Goal: Task Accomplishment & Management: Complete application form

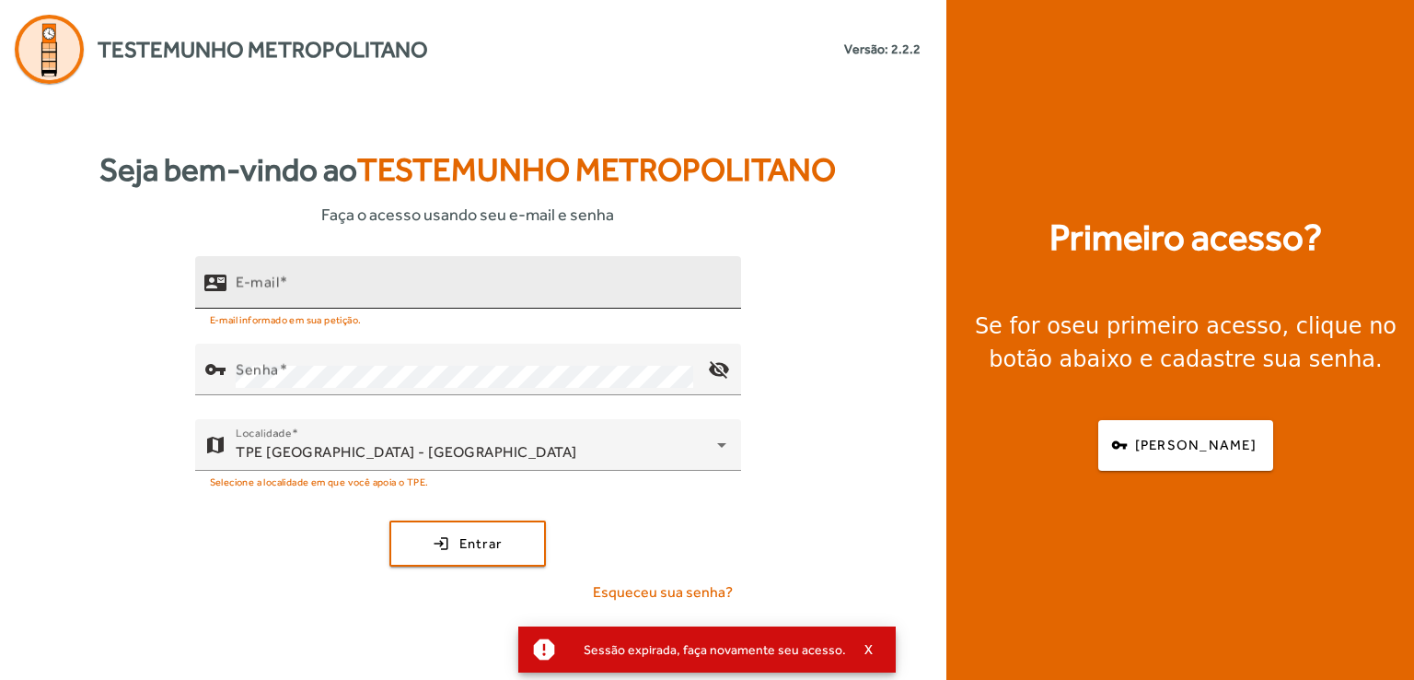
click at [331, 280] on input "E-mail" at bounding box center [481, 290] width 491 height 22
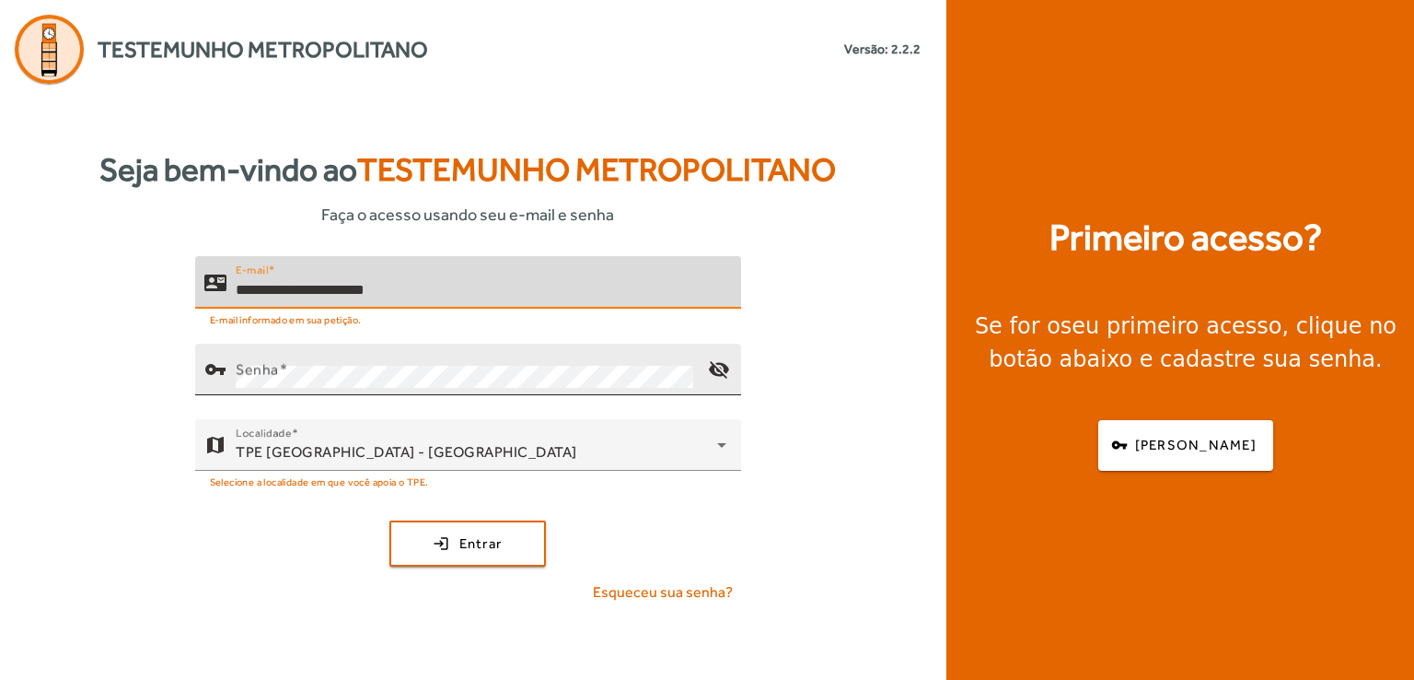
type input "**********"
click at [283, 367] on span at bounding box center [282, 368] width 9 height 17
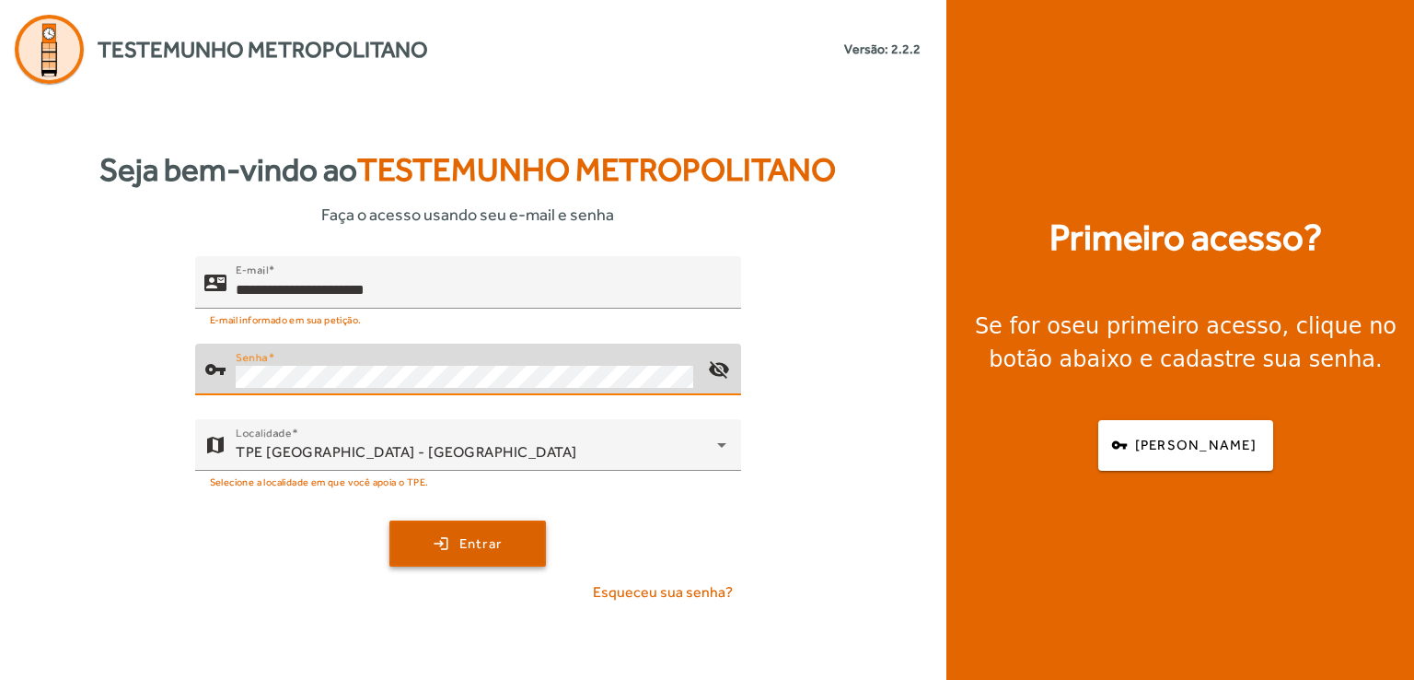
click at [424, 533] on span "submit" at bounding box center [467, 543] width 153 height 44
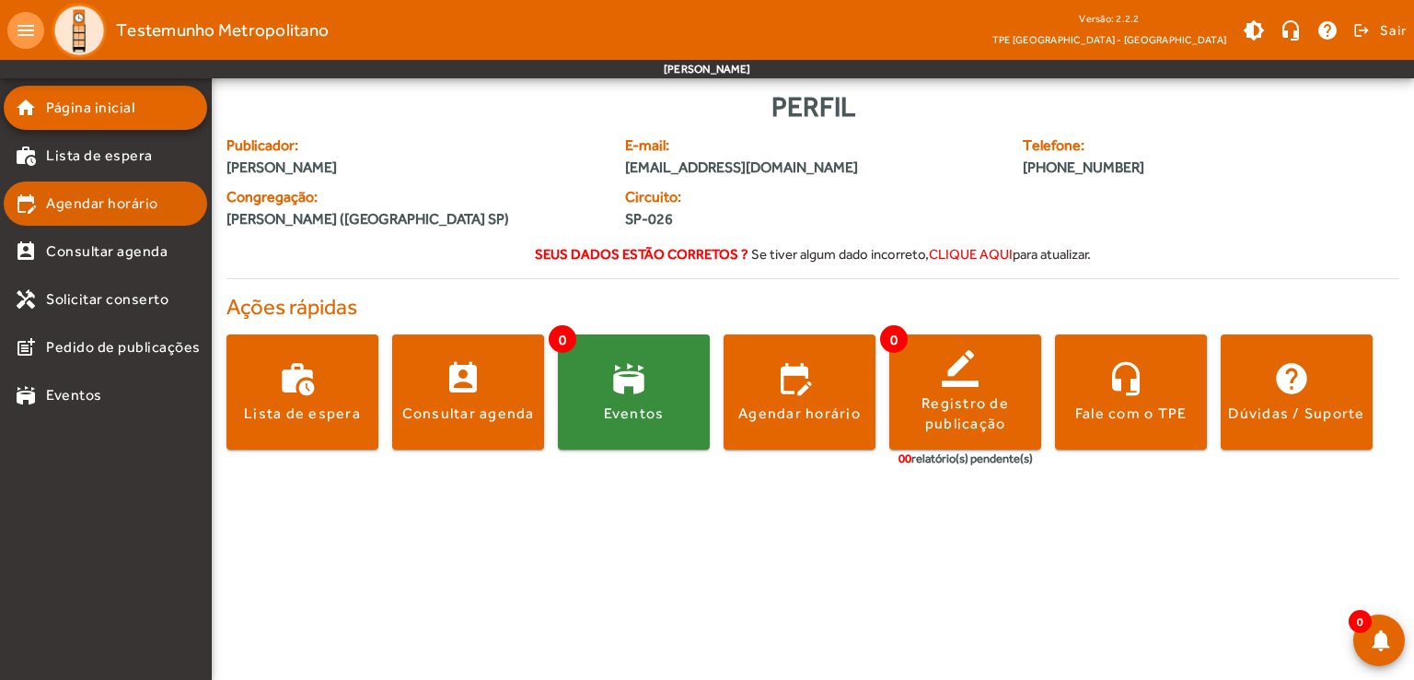
click at [96, 203] on span "Agendar horário" at bounding box center [102, 203] width 112 height 22
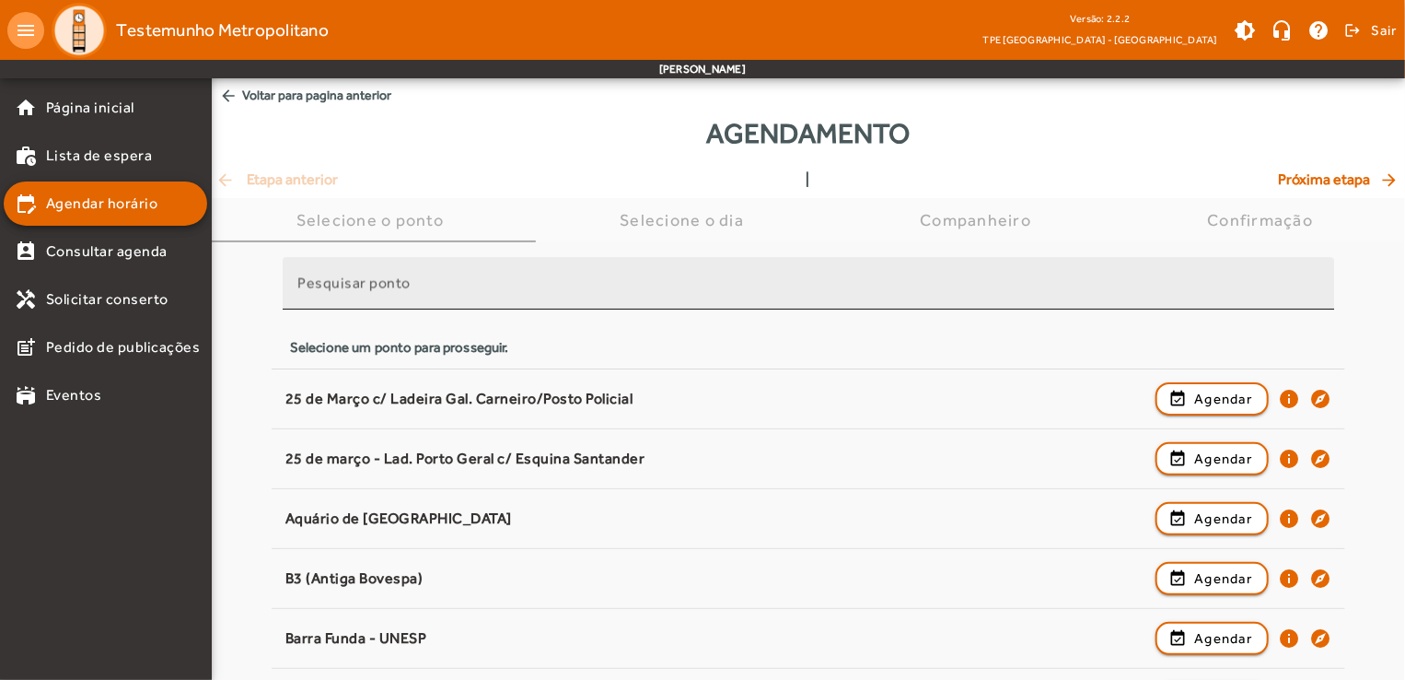
click at [389, 276] on mat-label "Pesquisar ponto" at bounding box center [353, 282] width 113 height 17
click at [389, 280] on input "Pesquisar ponto" at bounding box center [808, 291] width 1022 height 22
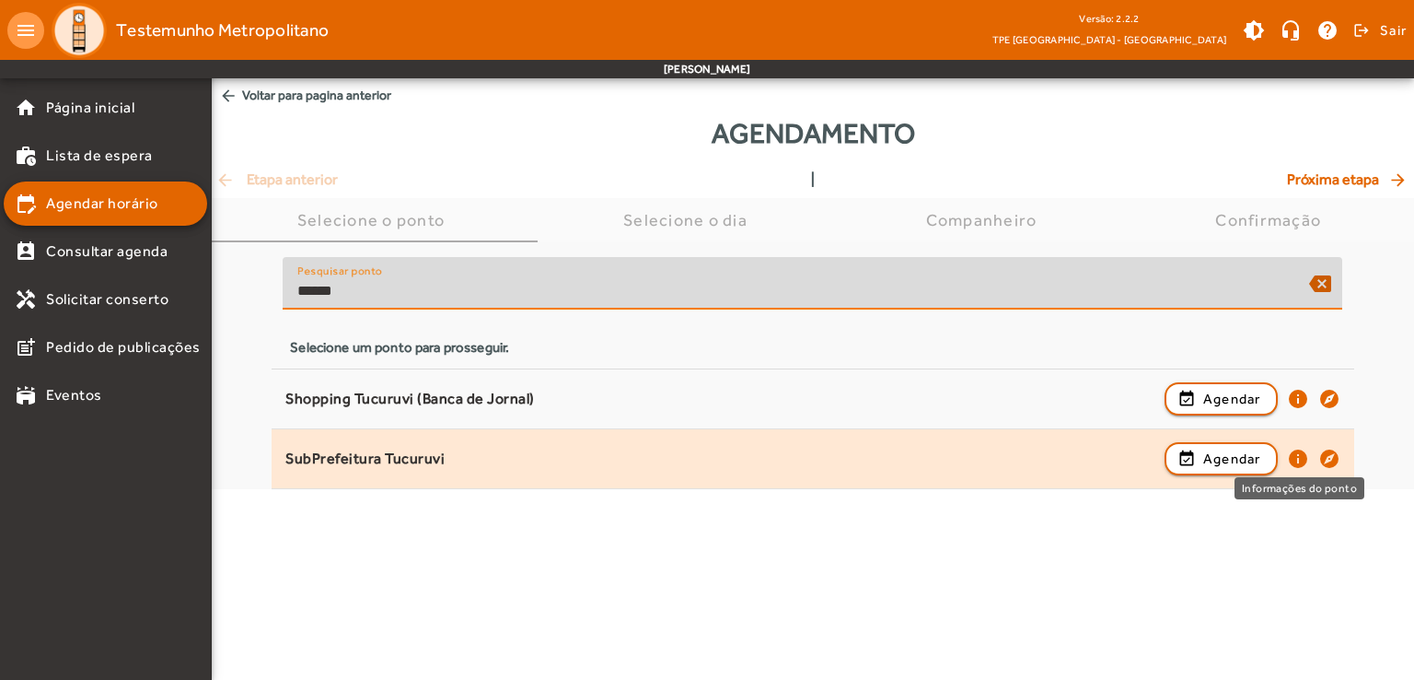
click at [1299, 456] on mat-icon "info" at bounding box center [1298, 458] width 22 height 22
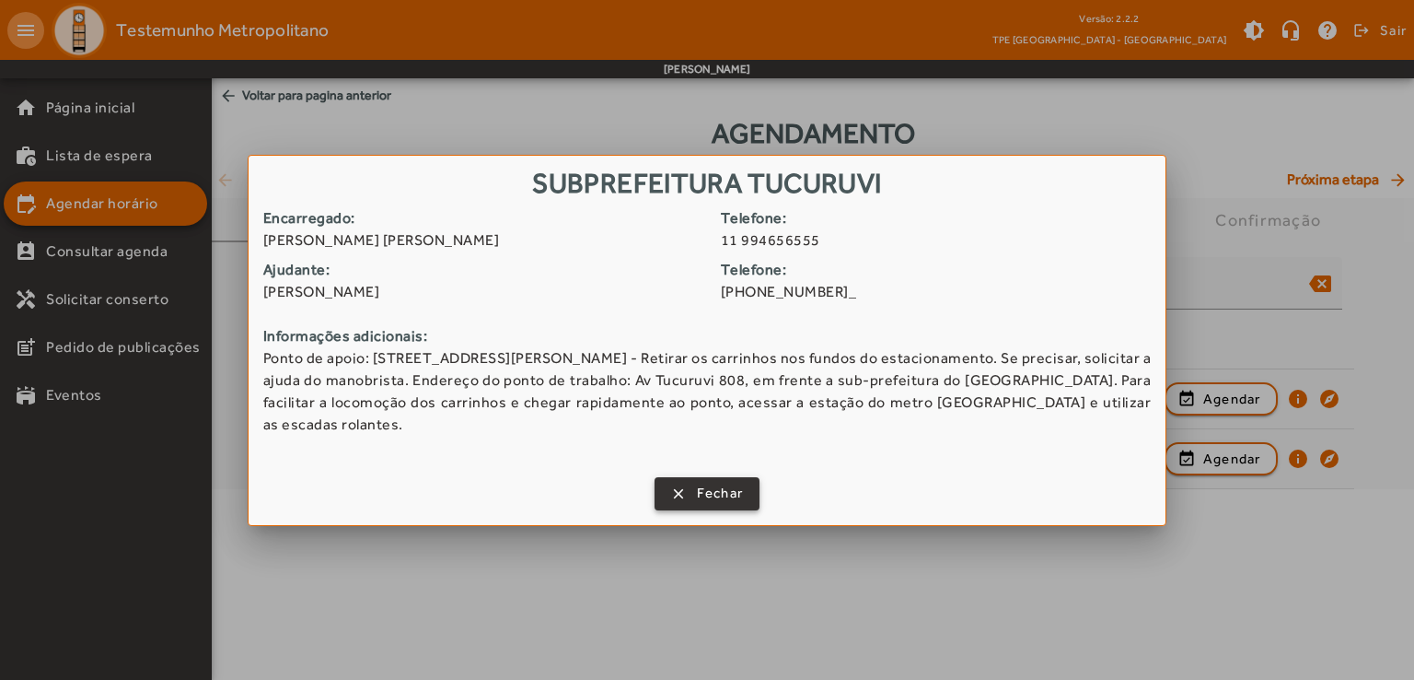
click at [733, 482] on span "Fechar" at bounding box center [720, 492] width 47 height 21
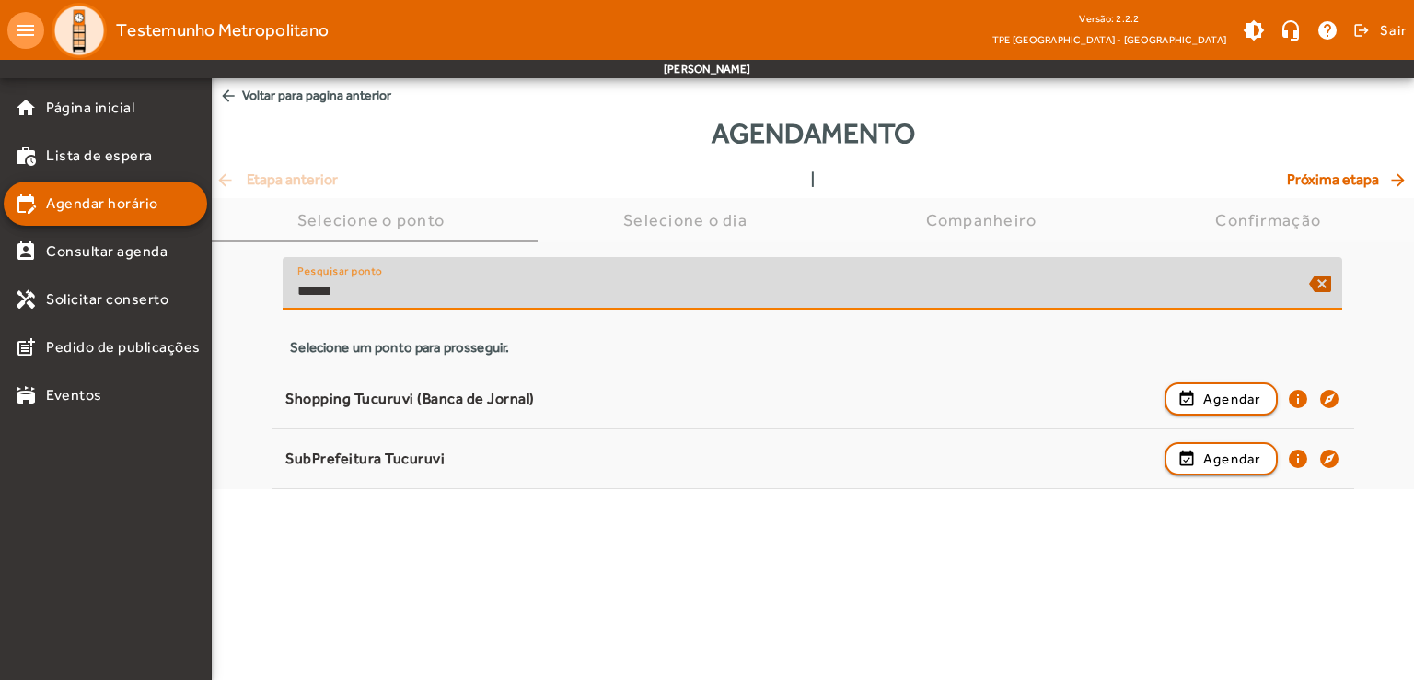
drag, startPoint x: 398, startPoint y: 296, endPoint x: 267, endPoint y: 296, distance: 130.7
click at [267, 296] on div "Pesquisar ponto ****** backspace Selecione um ponto para prosseguir. Shopping T…" at bounding box center [813, 365] width 1202 height 247
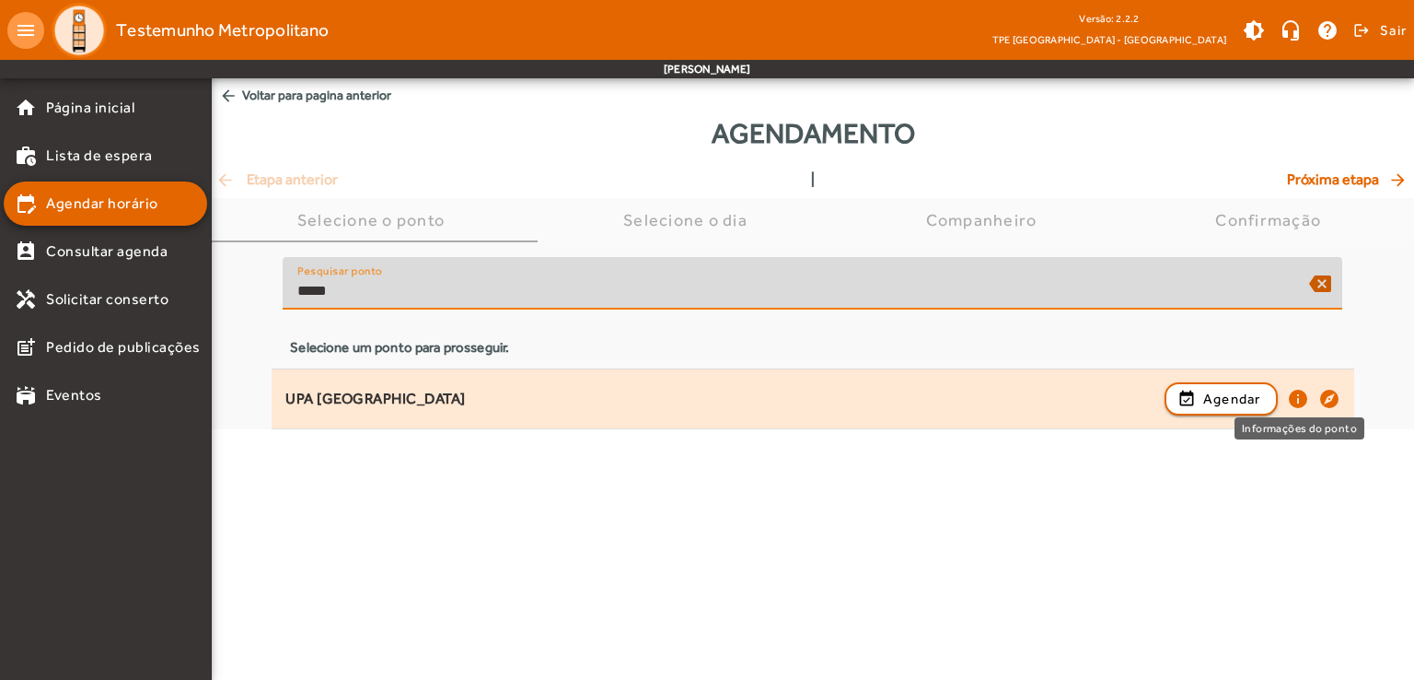
click at [1300, 401] on mat-icon "info" at bounding box center [1298, 399] width 22 height 22
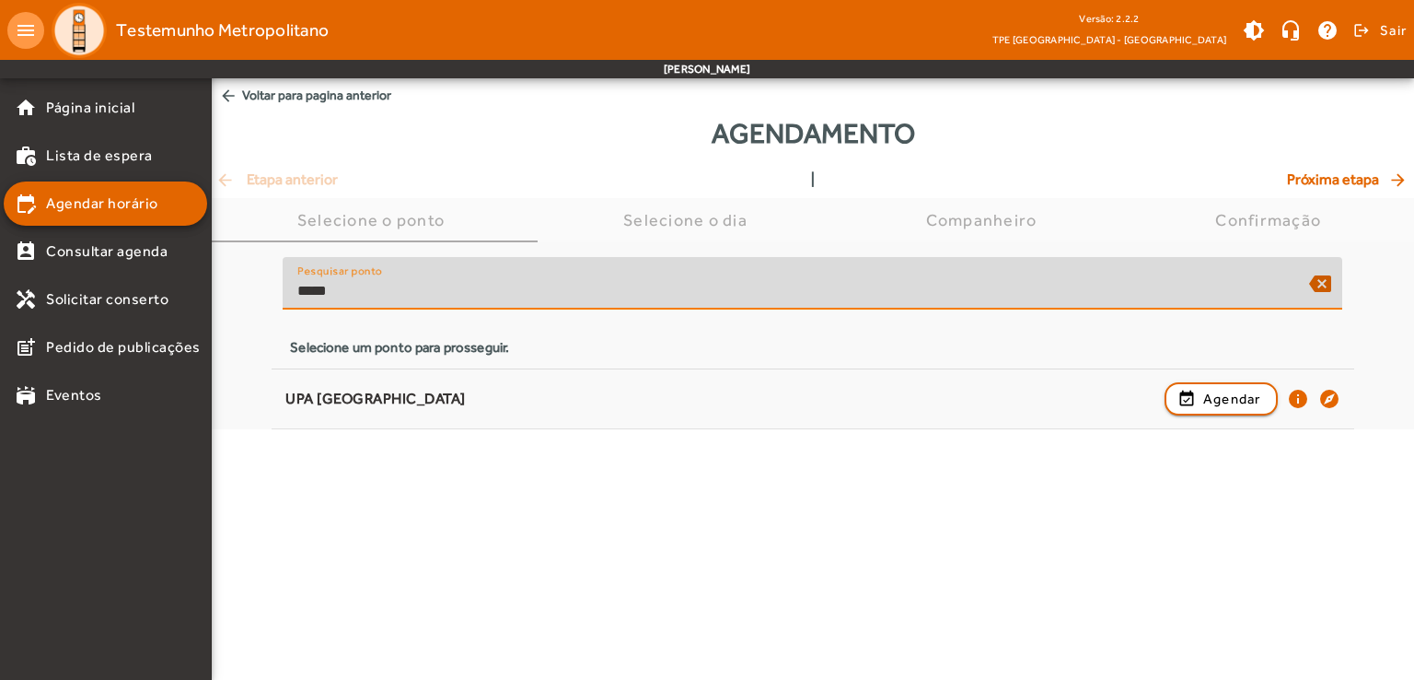
drag, startPoint x: 370, startPoint y: 299, endPoint x: 284, endPoint y: 297, distance: 86.6
click at [284, 297] on div "Pesquisar ponto ***** backspace" at bounding box center [813, 283] width 1060 height 52
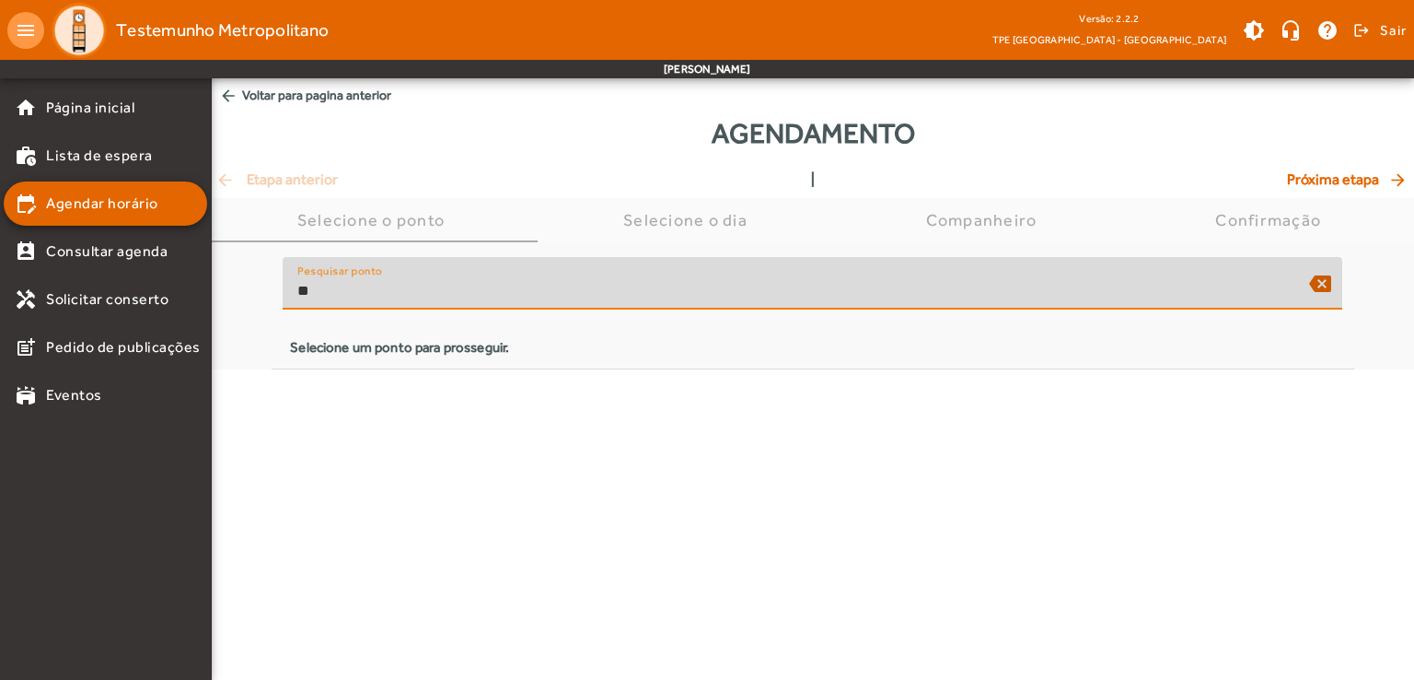
type input "*"
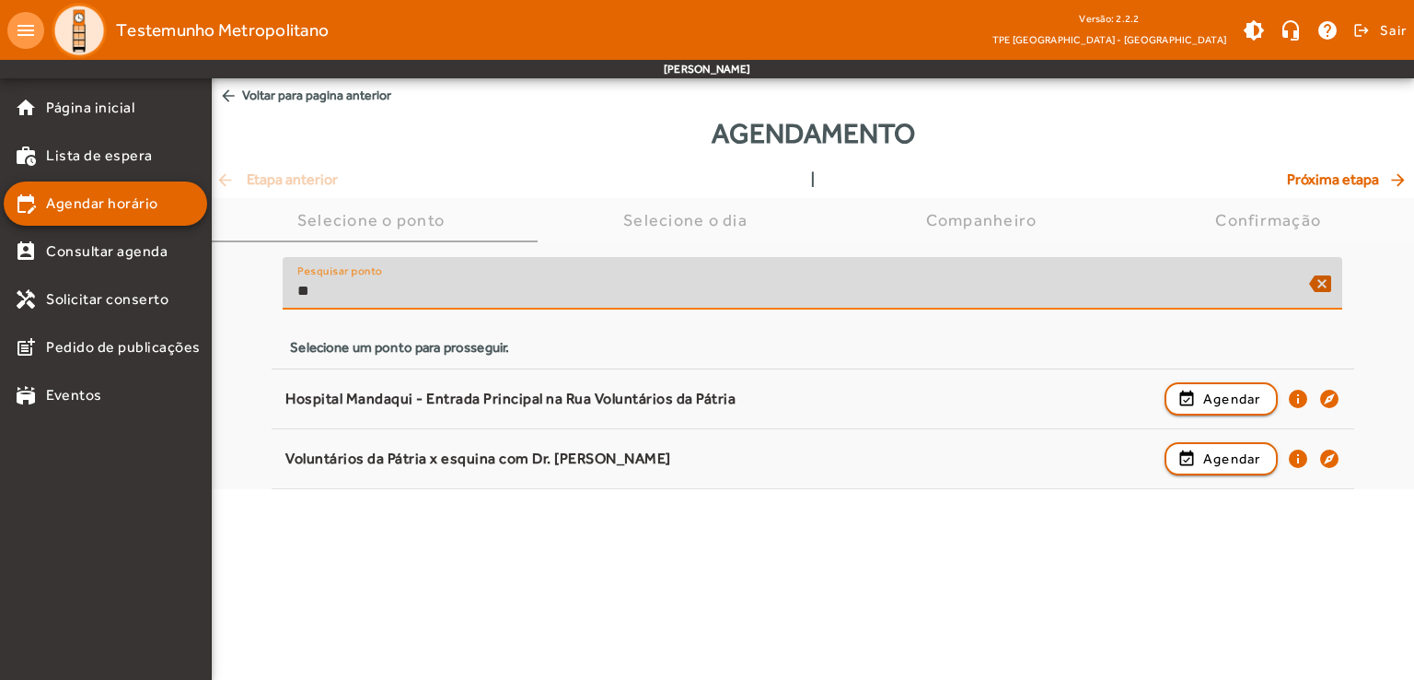
type input "*"
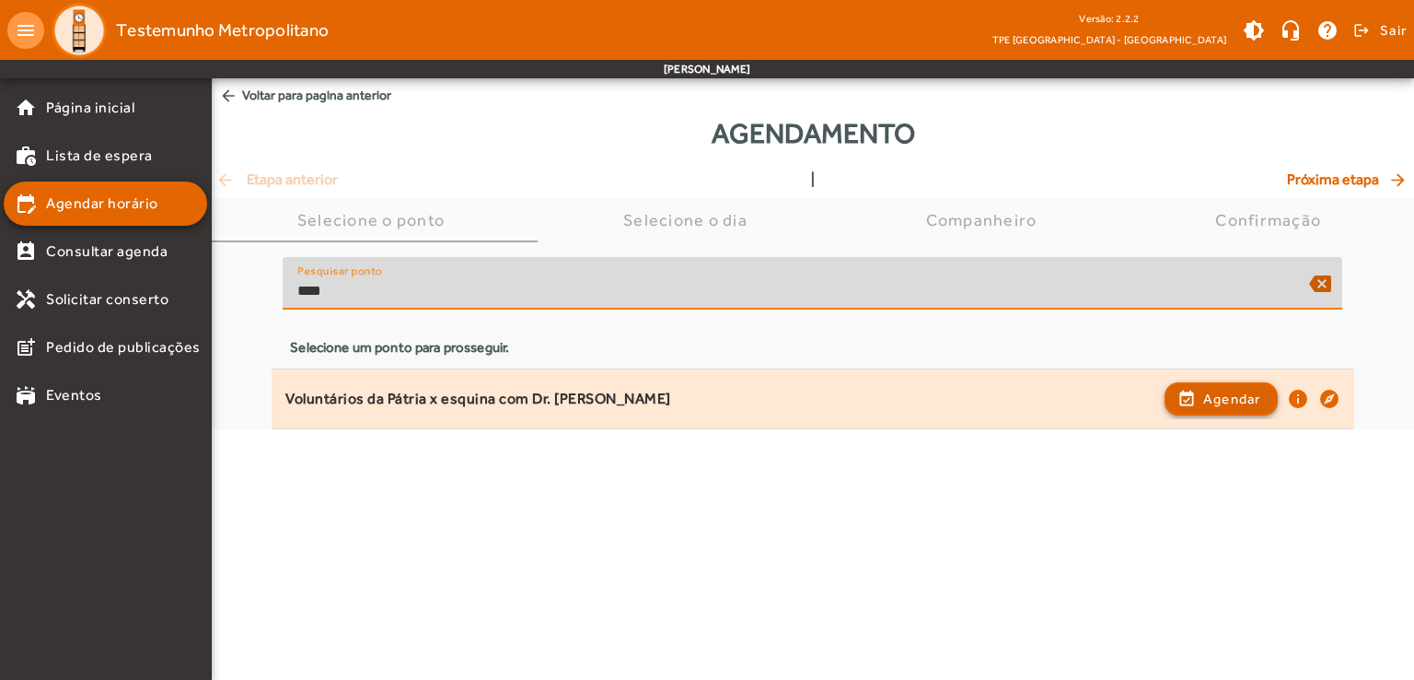
type input "****"
click at [1227, 401] on span "Agendar" at bounding box center [1232, 399] width 58 height 22
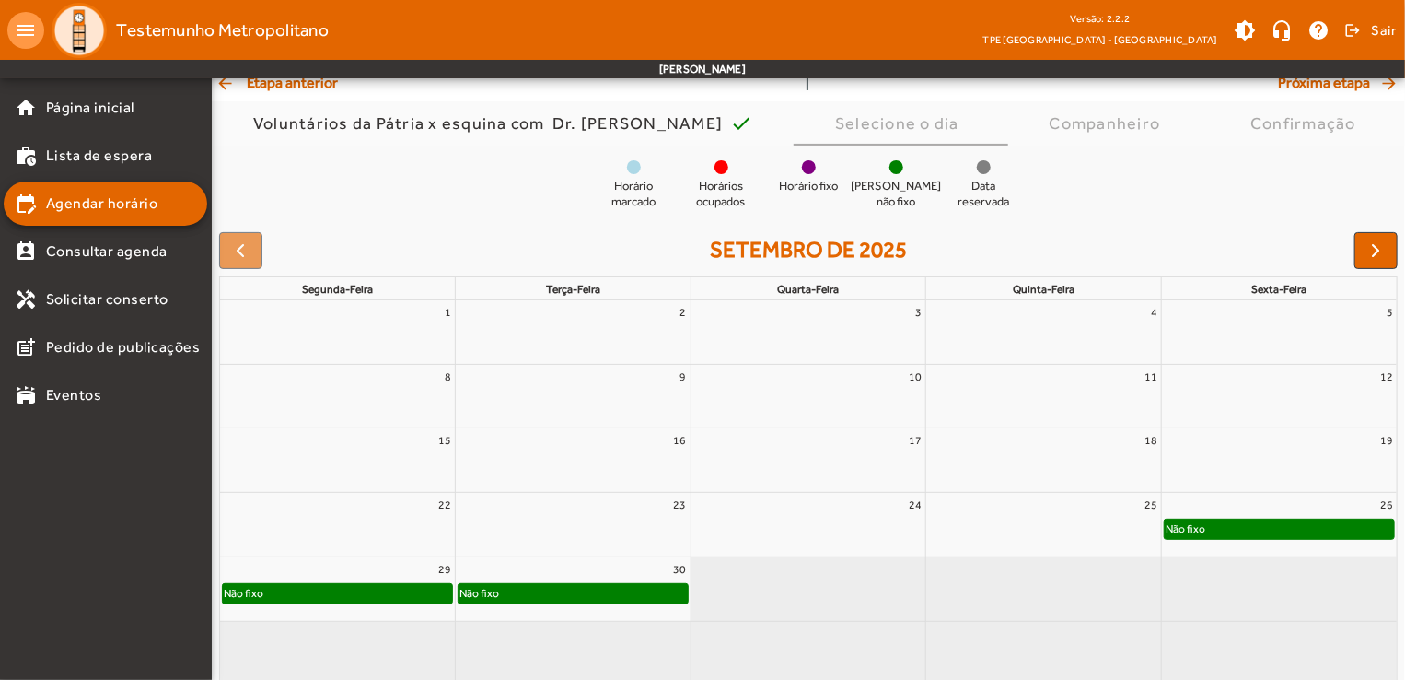
scroll to position [136, 0]
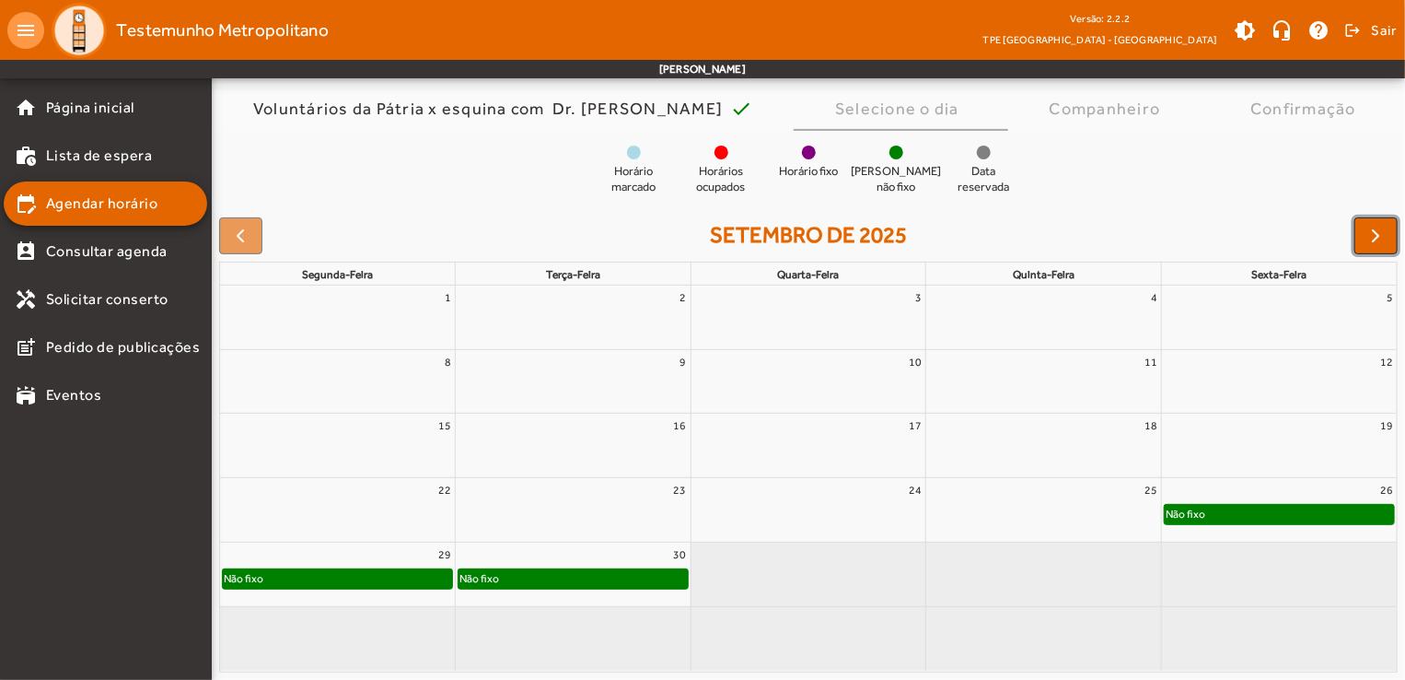
click at [1380, 233] on span "button" at bounding box center [1376, 236] width 22 height 22
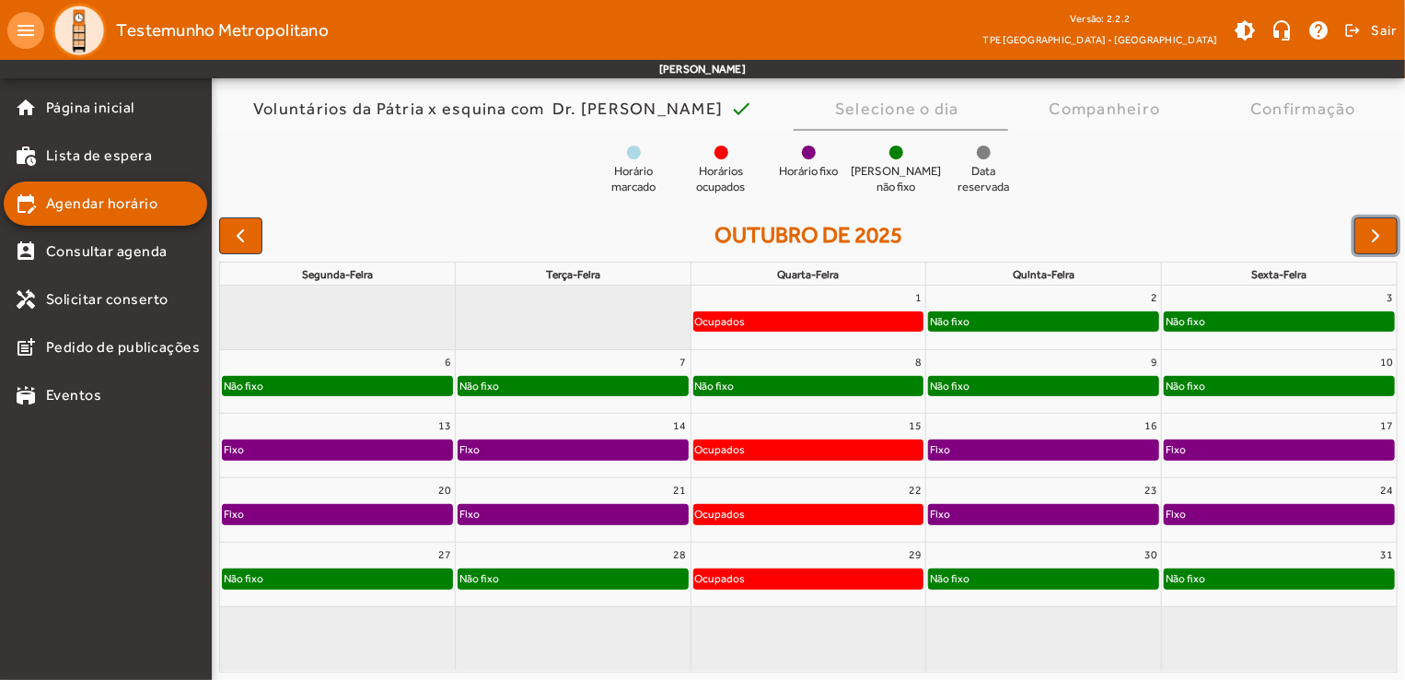
click at [829, 325] on div "Ocupados" at bounding box center [808, 321] width 229 height 18
click at [1385, 230] on span "button" at bounding box center [1376, 236] width 22 height 22
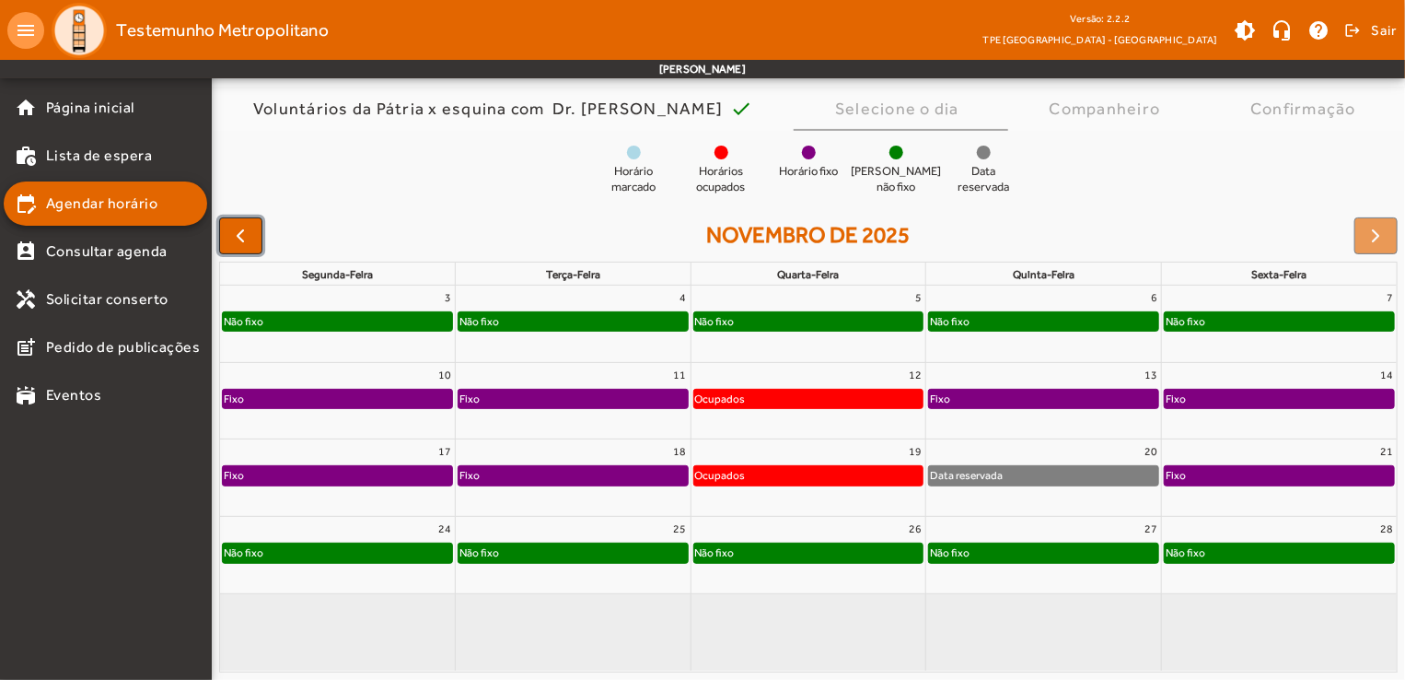
click at [240, 230] on span "button" at bounding box center [240, 236] width 22 height 22
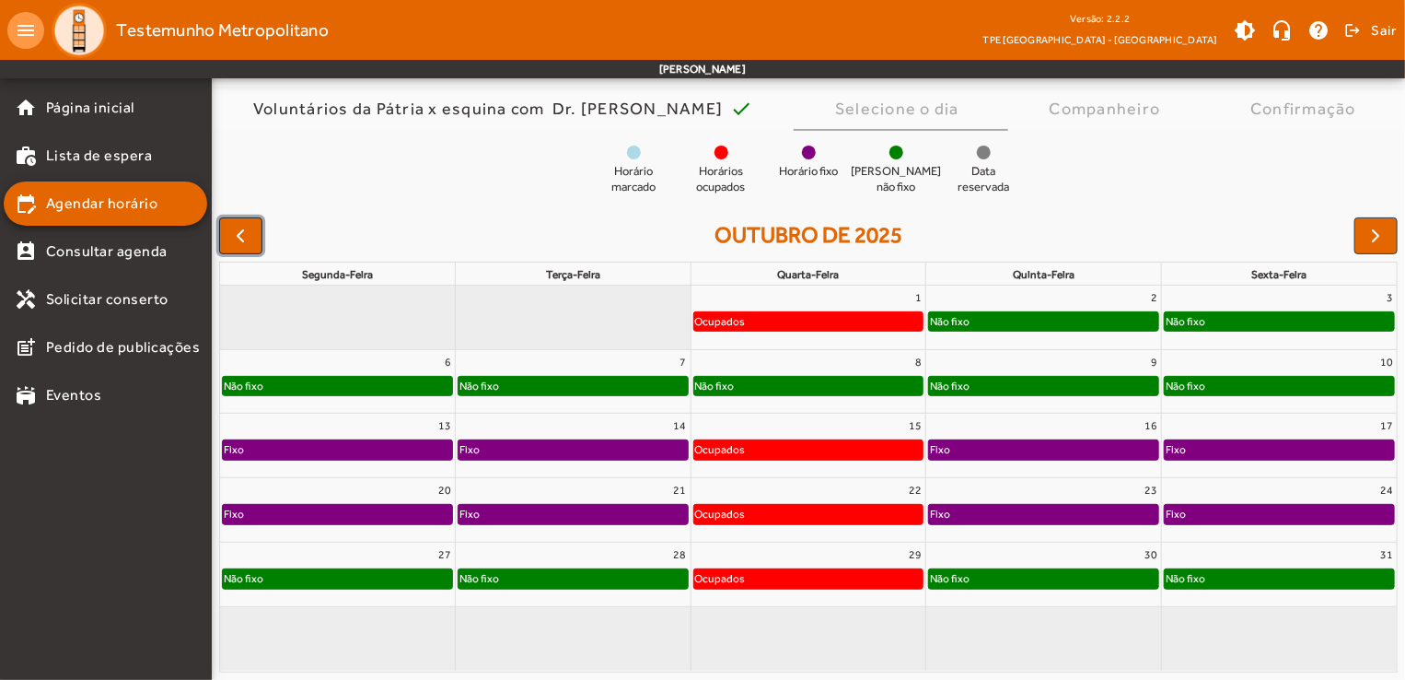
click at [242, 230] on span "button" at bounding box center [240, 236] width 22 height 22
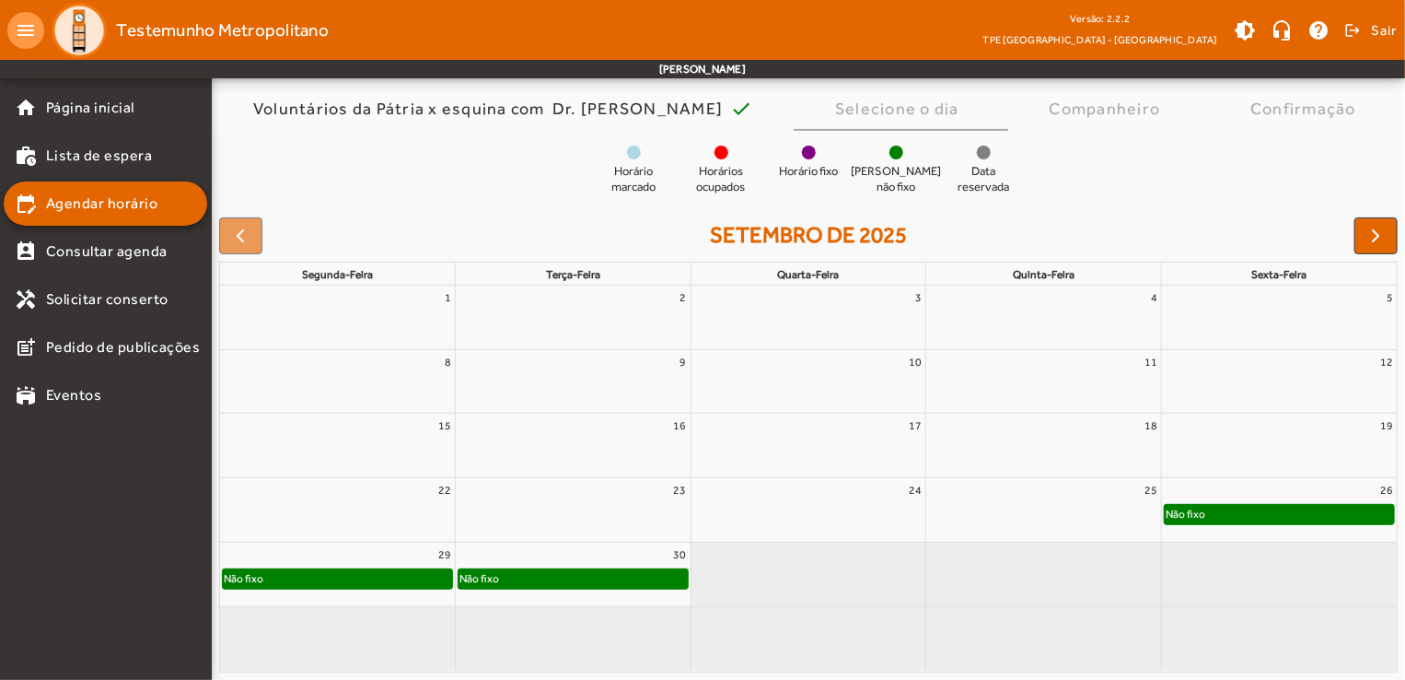
click at [247, 230] on div at bounding box center [240, 235] width 43 height 37
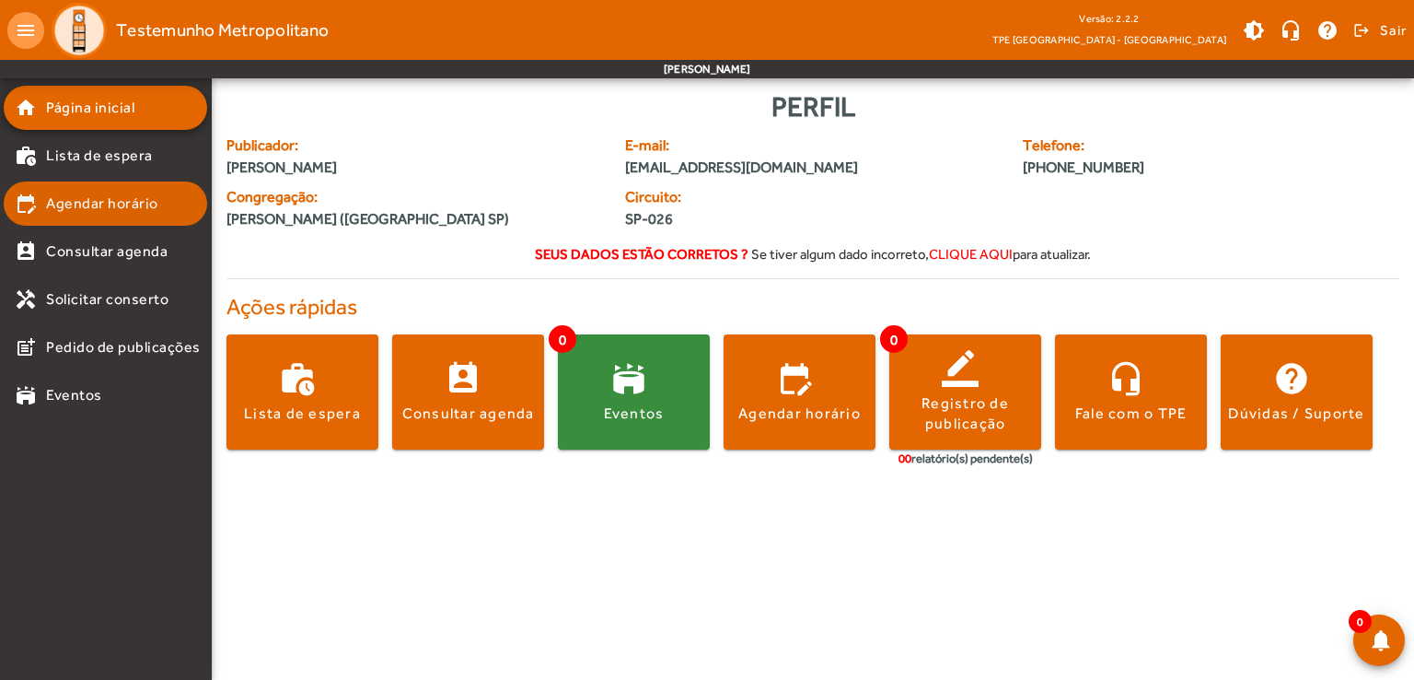
click at [93, 204] on span "Agendar horário" at bounding box center [102, 203] width 112 height 22
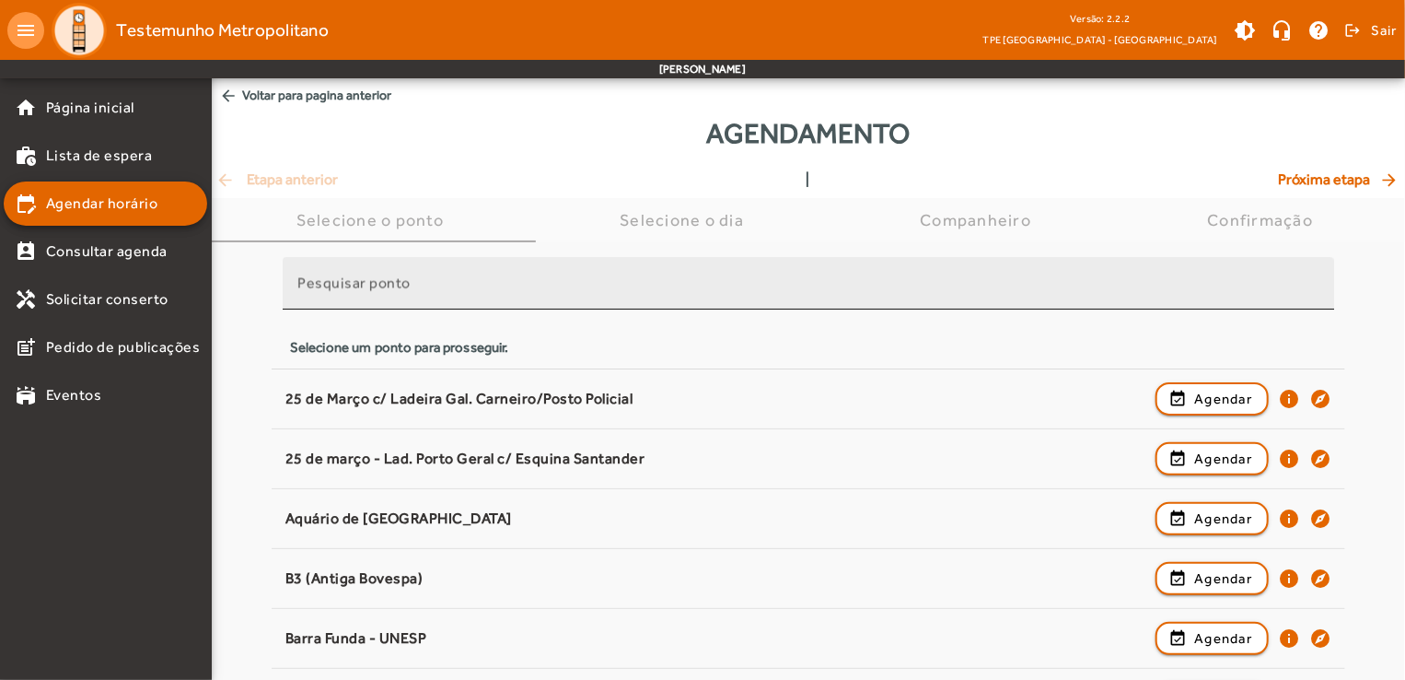
click at [533, 292] on input "Pesquisar ponto" at bounding box center [808, 291] width 1022 height 22
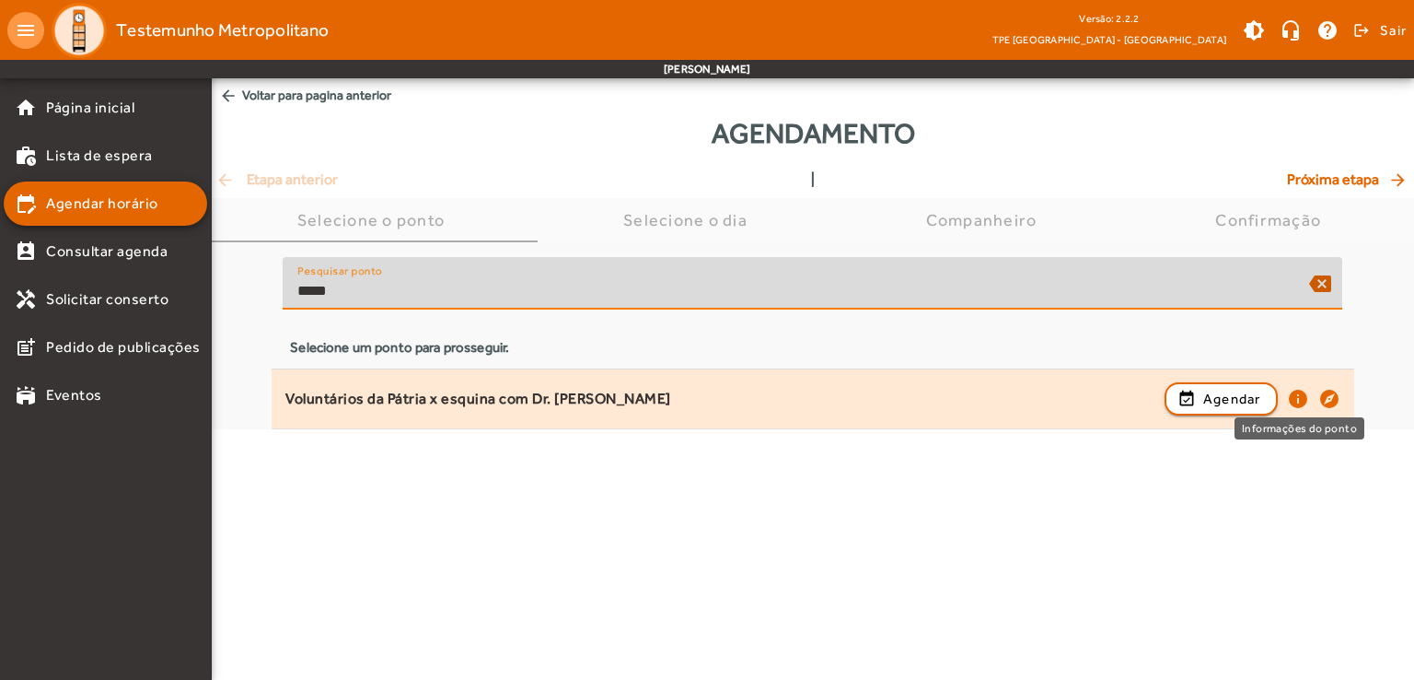
type input "*****"
click at [1296, 399] on mat-icon "info" at bounding box center [1298, 399] width 22 height 22
